Goal: Information Seeking & Learning: Understand process/instructions

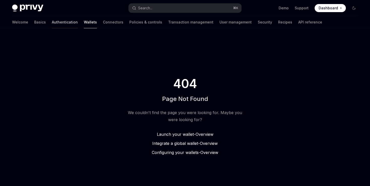
click at [52, 21] on link "Authentication" at bounding box center [65, 22] width 26 height 12
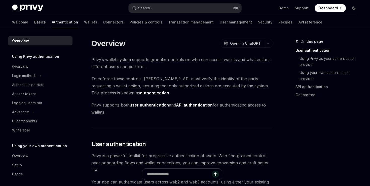
click at [34, 23] on link "Basics" at bounding box center [40, 22] width 12 height 12
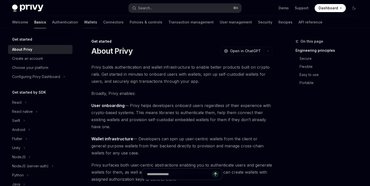
click at [84, 25] on link "Wallets" at bounding box center [90, 22] width 13 height 12
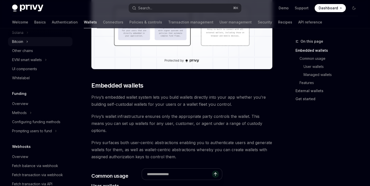
scroll to position [147, 0]
click at [21, 114] on div "Methods" at bounding box center [19, 112] width 15 height 6
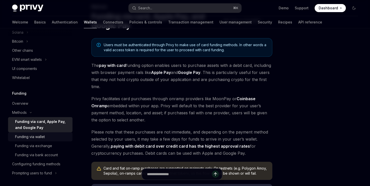
scroll to position [166, 0]
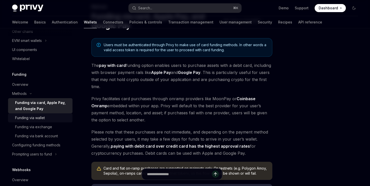
click at [46, 137] on div "Funding via bank account" at bounding box center [36, 136] width 43 height 6
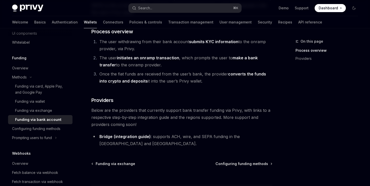
scroll to position [96, 0]
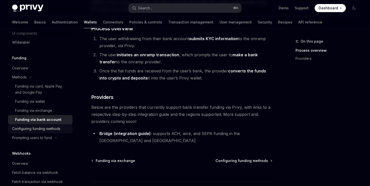
click at [34, 129] on div "Configuring funding methods" at bounding box center [36, 128] width 48 height 6
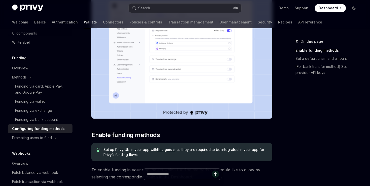
scroll to position [108, 0]
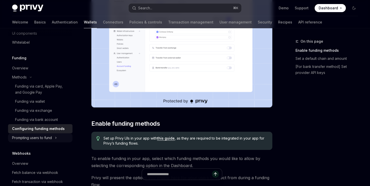
click at [39, 137] on div "Prompting users to fund" at bounding box center [32, 137] width 40 height 6
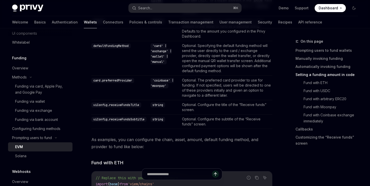
scroll to position [560, 0]
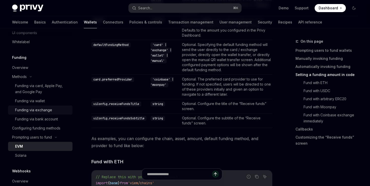
click at [45, 110] on div "Funding via exchange" at bounding box center [33, 110] width 37 height 6
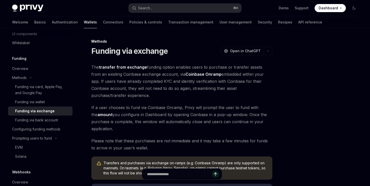
scroll to position [181, 0]
click at [43, 119] on div "Funding via bank account" at bounding box center [36, 120] width 43 height 6
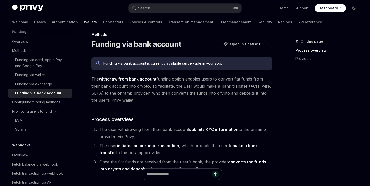
scroll to position [8, 0]
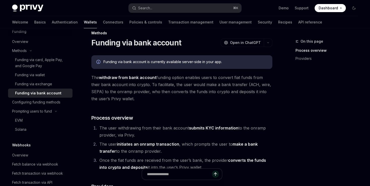
type textarea "*"
